Goal: Book appointment/travel/reservation

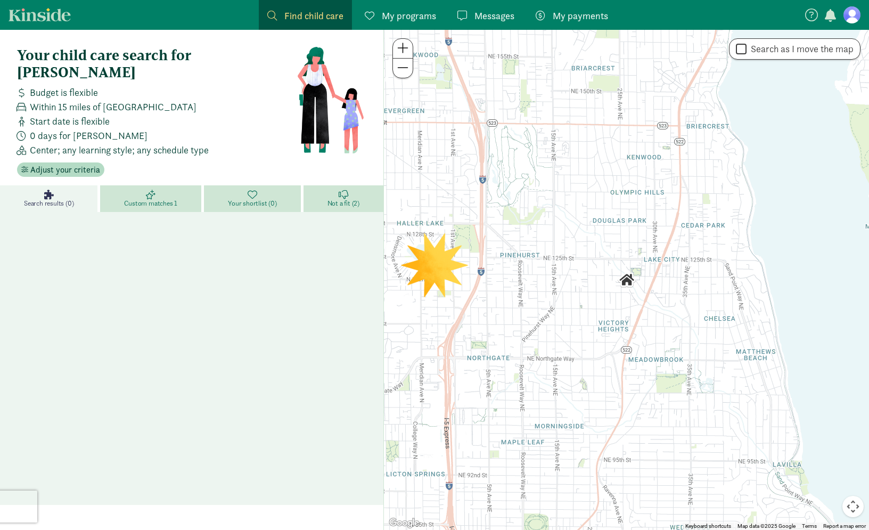
click at [408, 20] on span "My programs" at bounding box center [409, 16] width 54 height 14
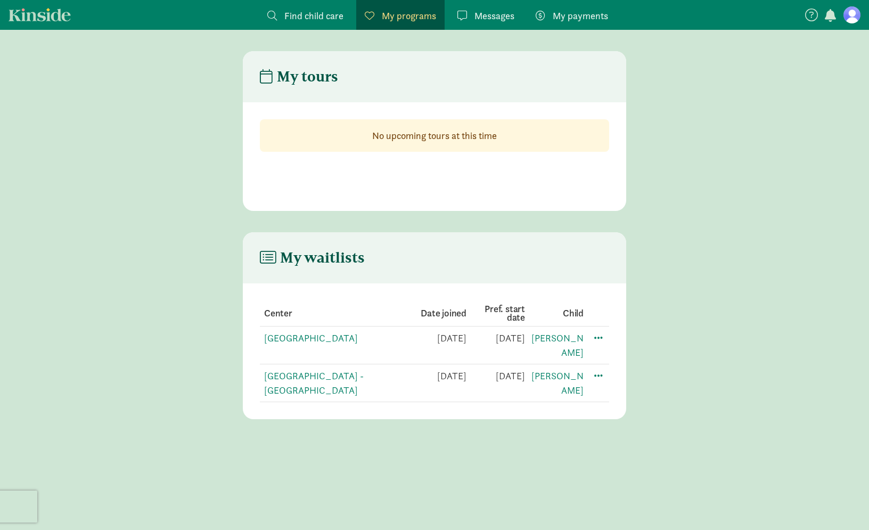
click at [333, 382] on td "[GEOGRAPHIC_DATA] - [GEOGRAPHIC_DATA]" at bounding box center [334, 383] width 148 height 38
click at [332, 377] on link "[GEOGRAPHIC_DATA] - [GEOGRAPHIC_DATA]" at bounding box center [314, 382] width 100 height 27
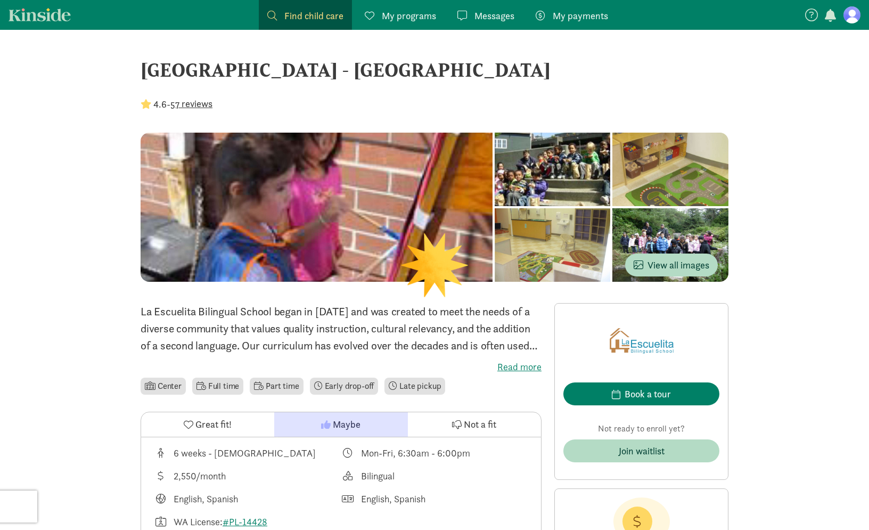
scroll to position [191, 0]
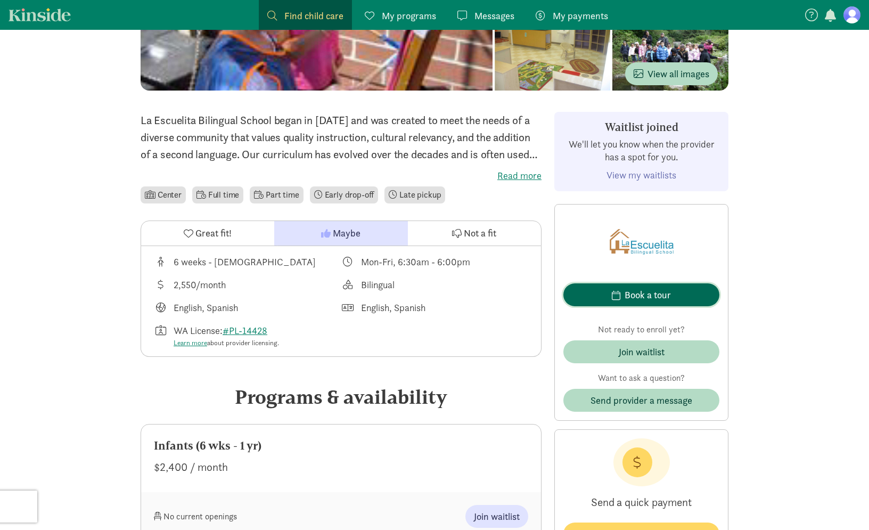
click at [668, 292] on div "Book a tour" at bounding box center [647, 294] width 46 height 14
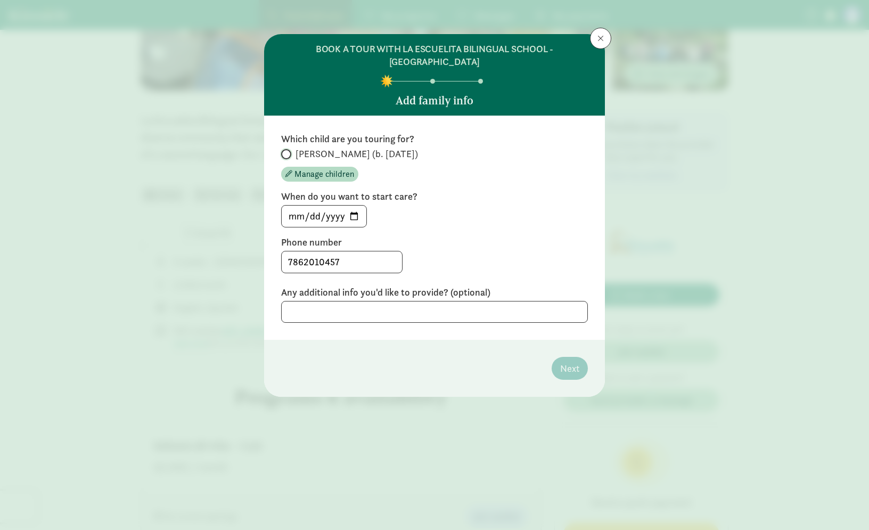
click at [283, 151] on input "Leo (b. November 2023)" at bounding box center [284, 154] width 7 height 7
radio input "true"
click at [574, 361] on span "Next" at bounding box center [569, 368] width 19 height 14
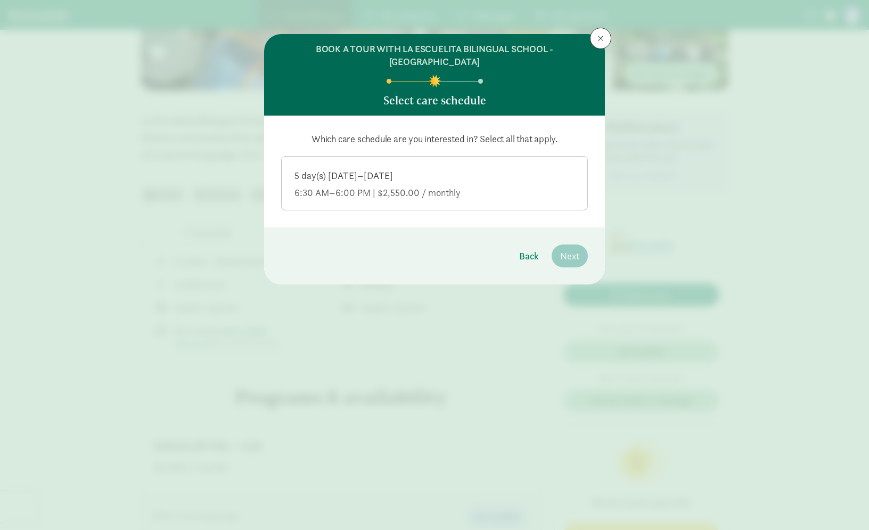
click at [482, 172] on div "5 day(s) Monday–Friday 6:30 AM–6:00 PM | $2,550.00 / monthly" at bounding box center [434, 184] width 280 height 30
click at [0, 0] on input "5 day(s) Monday–Friday 6:30 AM–6:00 PM | $2,550.00 / monthly" at bounding box center [0, 0] width 0 height 0
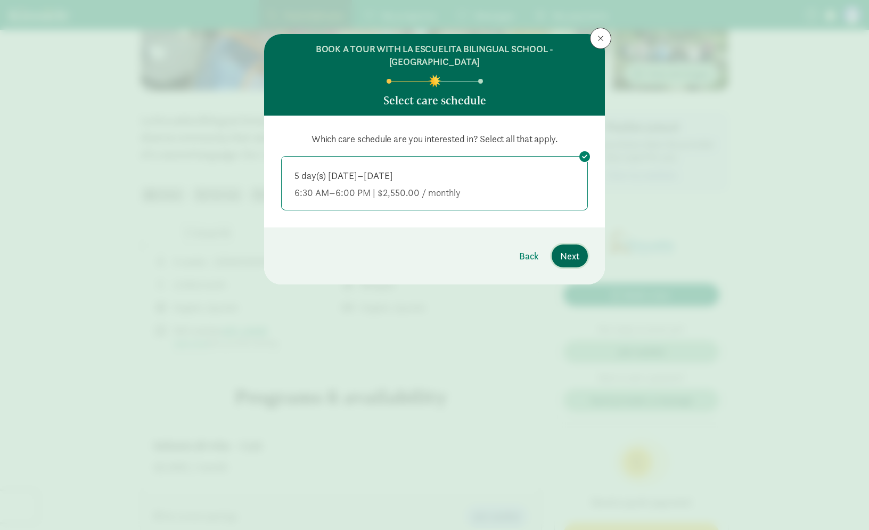
click at [561, 249] on span "Next" at bounding box center [569, 256] width 19 height 14
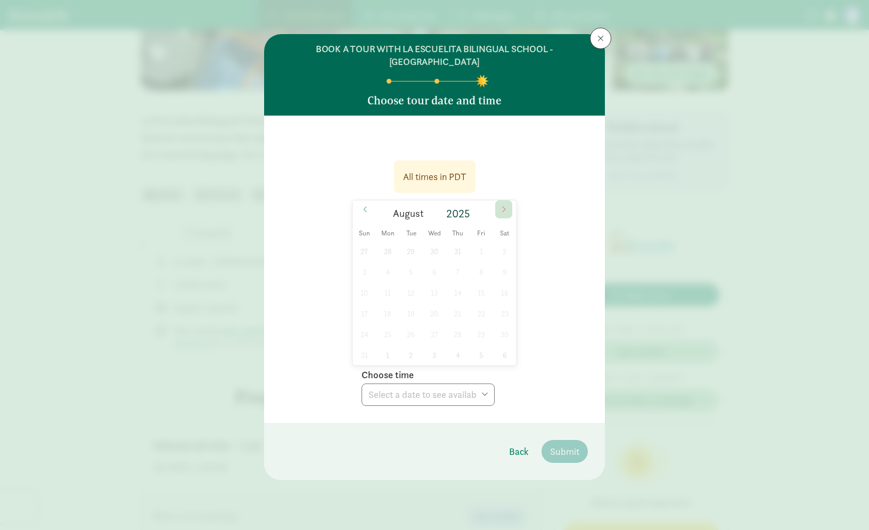
click at [501, 205] on icon at bounding box center [503, 208] width 6 height 7
click at [594, 41] on button at bounding box center [600, 38] width 21 height 21
